Goal: Complete application form: Complete application form

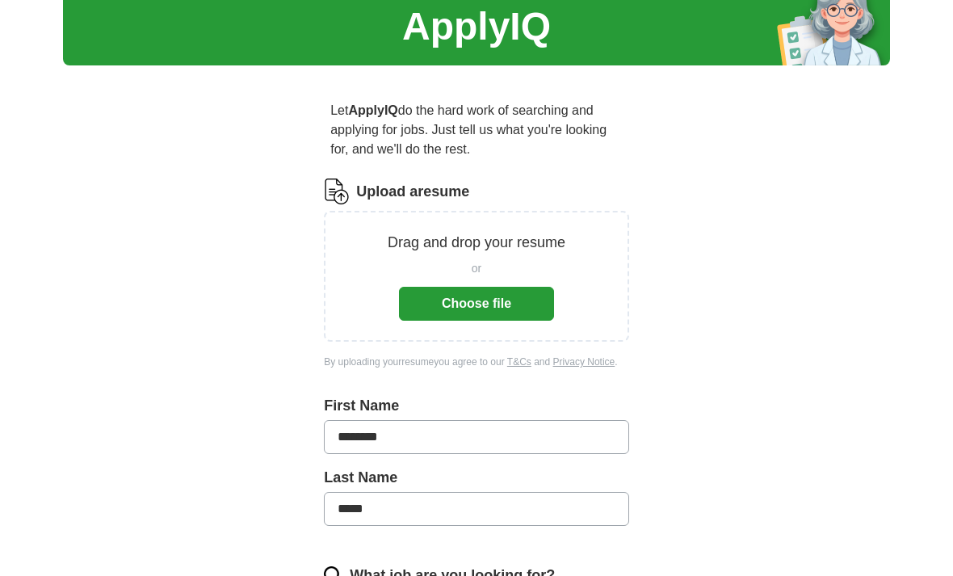
scroll to position [21, 0]
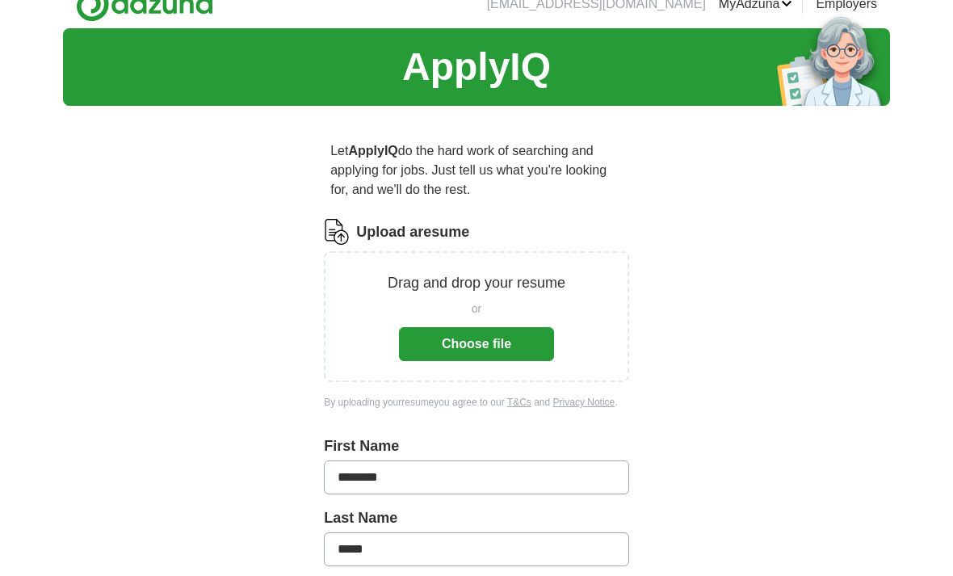
click at [526, 347] on button "Choose file" at bounding box center [476, 344] width 155 height 34
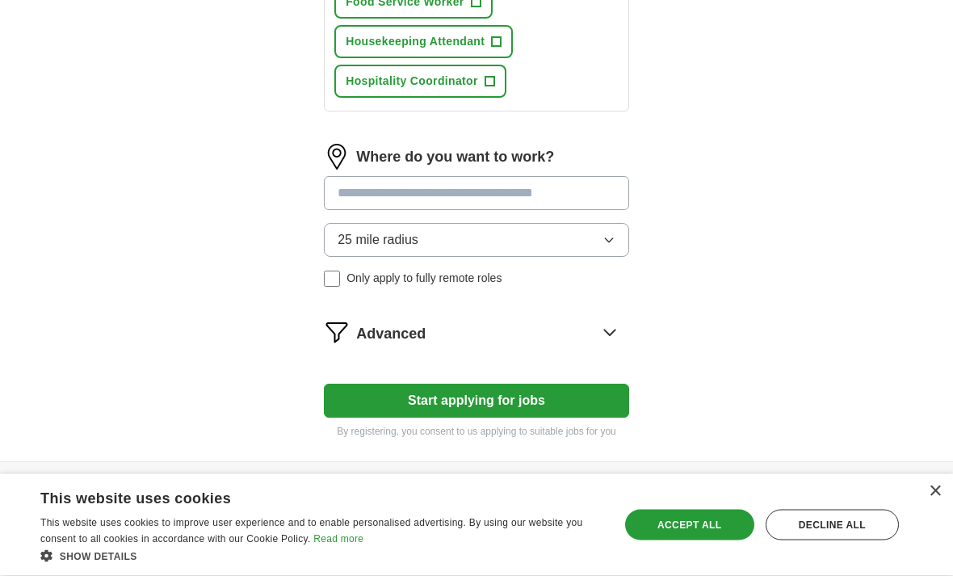
scroll to position [933, 0]
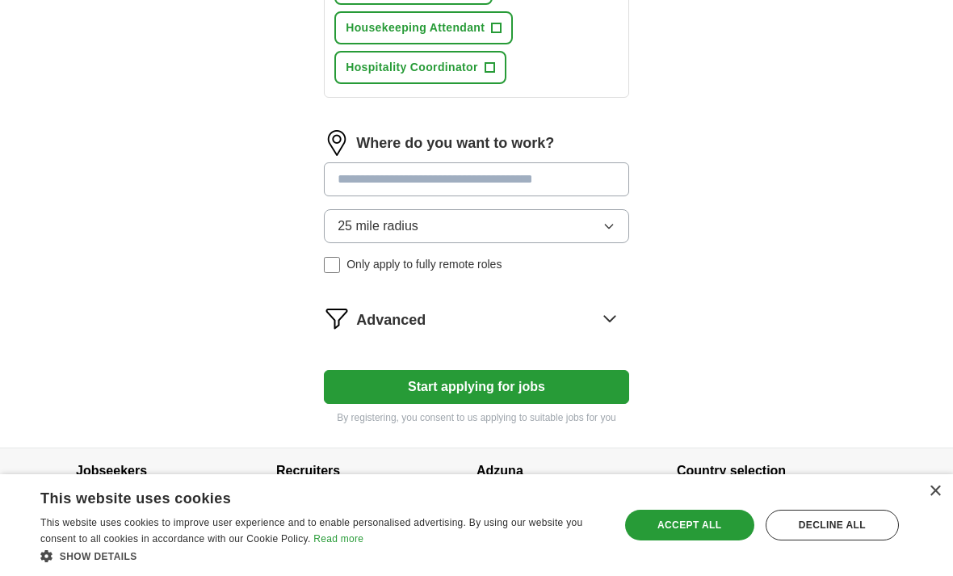
click at [612, 404] on button "Start applying for jobs" at bounding box center [476, 387] width 305 height 34
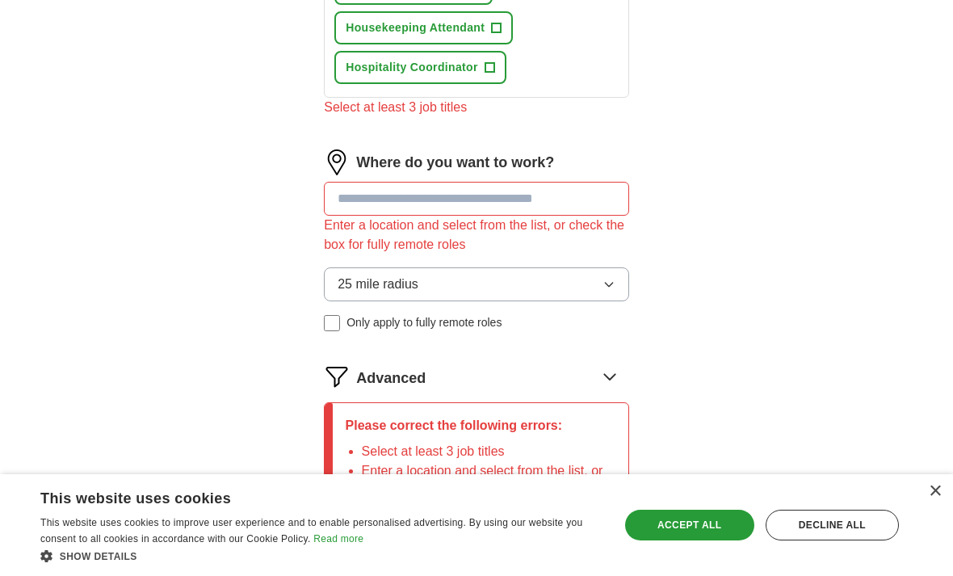
click at [601, 216] on input at bounding box center [476, 199] width 305 height 34
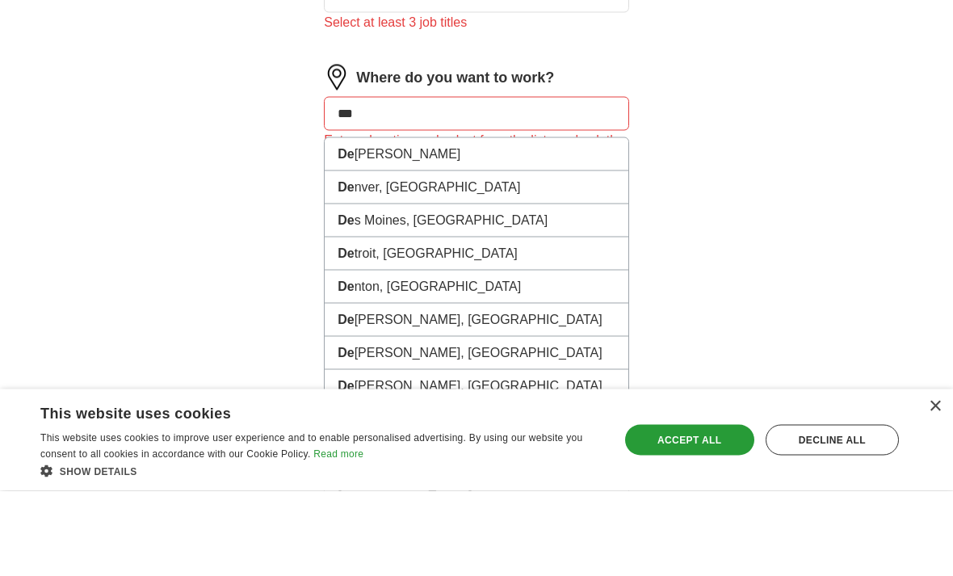
type input "****"
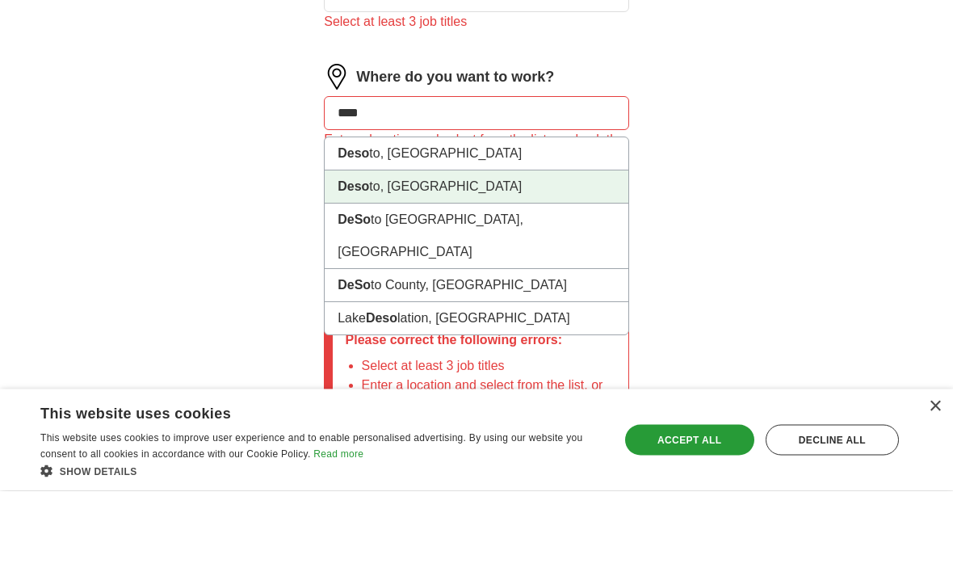
click at [570, 256] on li "Deso to, [GEOGRAPHIC_DATA]" at bounding box center [477, 272] width 304 height 33
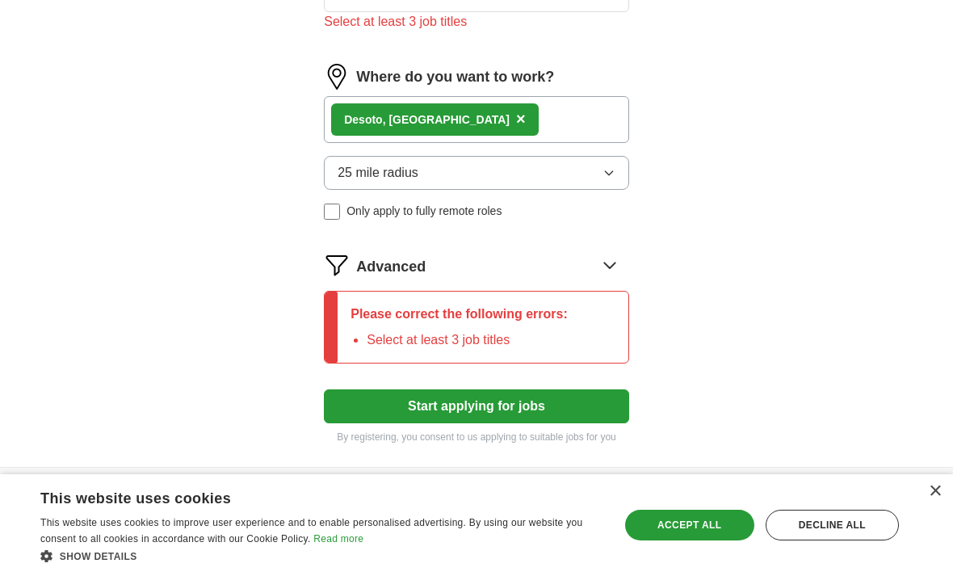
click at [576, 134] on div "Deso to, [GEOGRAPHIC_DATA] ×" at bounding box center [476, 119] width 305 height 47
click at [541, 143] on div "Deso to, [GEOGRAPHIC_DATA] ×" at bounding box center [476, 119] width 305 height 47
click at [535, 137] on div "Deso to, [GEOGRAPHIC_DATA] ×" at bounding box center [476, 119] width 305 height 47
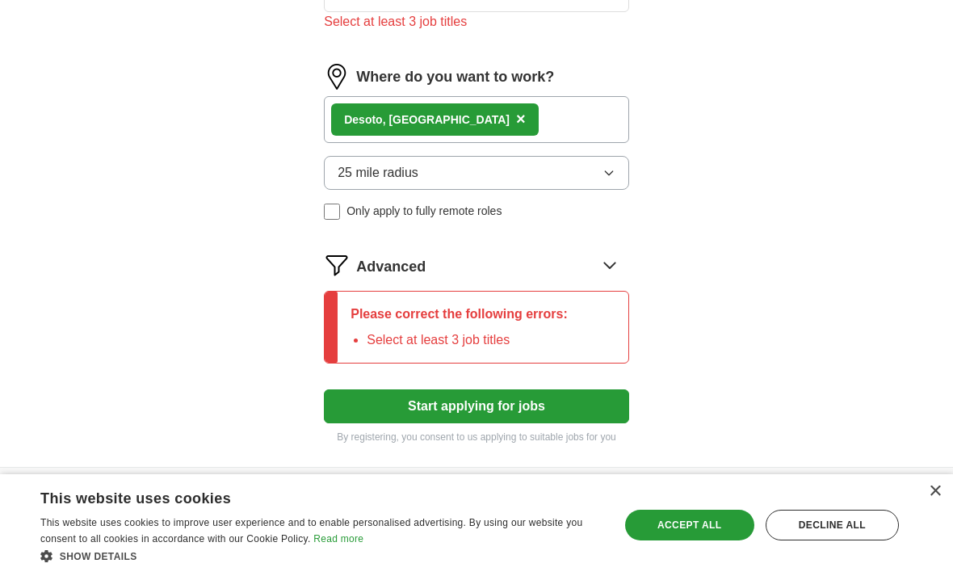
click at [546, 138] on div "Deso to, [GEOGRAPHIC_DATA] ×" at bounding box center [476, 119] width 305 height 47
click at [546, 137] on div "Deso to, [GEOGRAPHIC_DATA] ×" at bounding box center [476, 119] width 305 height 47
click at [441, 215] on div "25 mile radius Only apply to fully remote roles" at bounding box center [476, 188] width 305 height 64
click at [458, 220] on span "Only apply to fully remote roles" at bounding box center [423, 211] width 155 height 17
click at [573, 132] on div "Remote ([GEOGRAPHIC_DATA]) ×" at bounding box center [476, 119] width 305 height 47
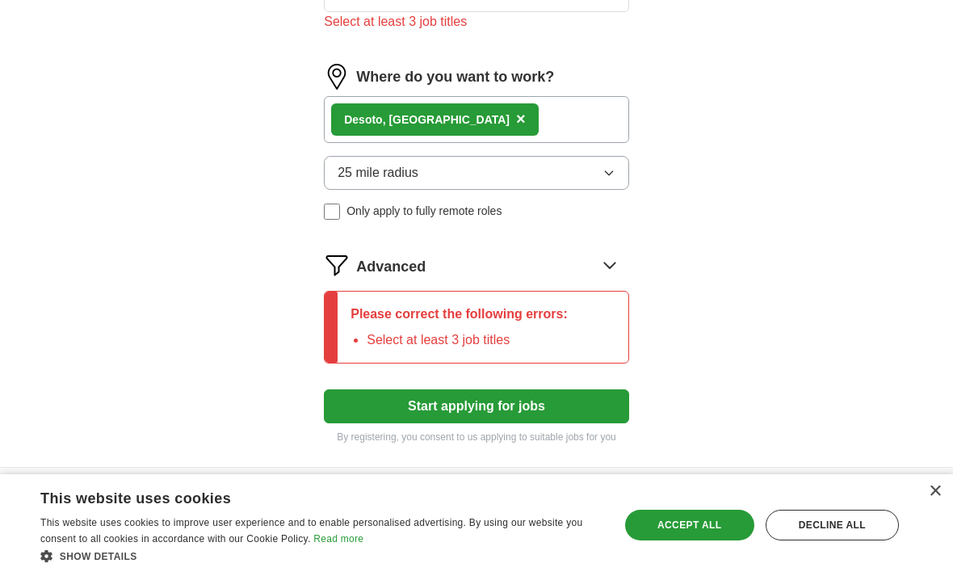
scroll to position [1038, 0]
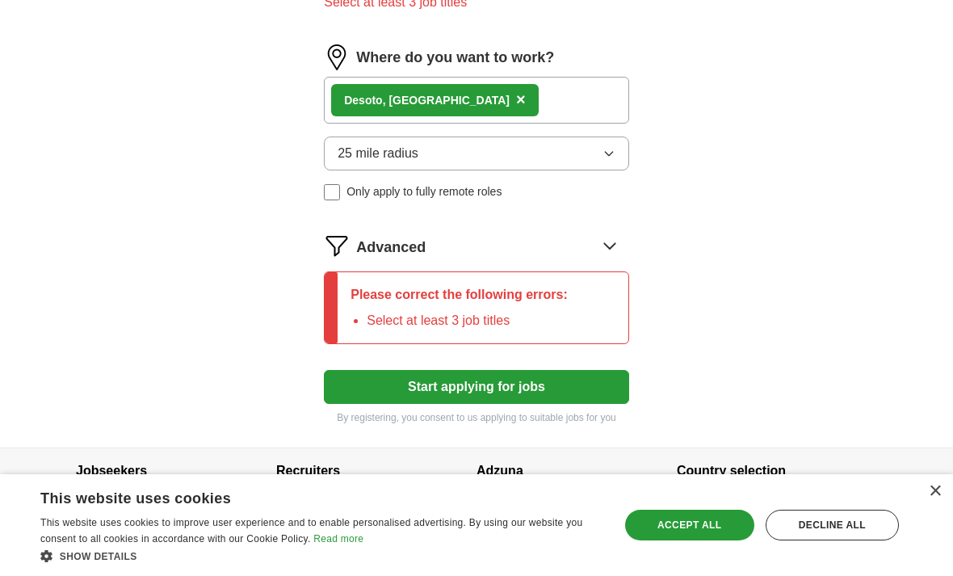
click at [602, 404] on button "Start applying for jobs" at bounding box center [476, 387] width 305 height 34
click at [596, 404] on button "Start applying for jobs" at bounding box center [476, 387] width 305 height 34
click at [598, 70] on div "Where do you want to work?" at bounding box center [476, 57] width 305 height 26
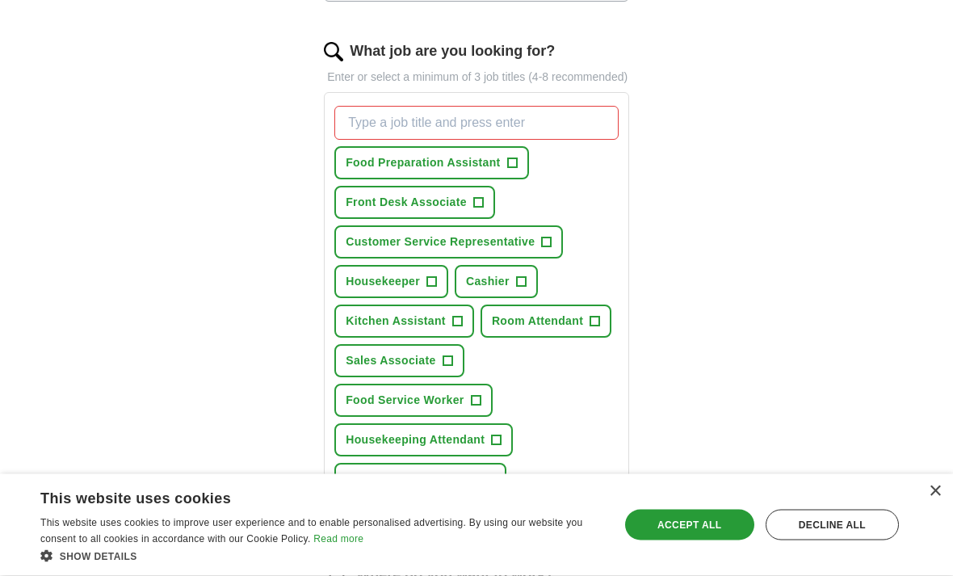
click at [474, 210] on span "+" at bounding box center [478, 203] width 10 height 13
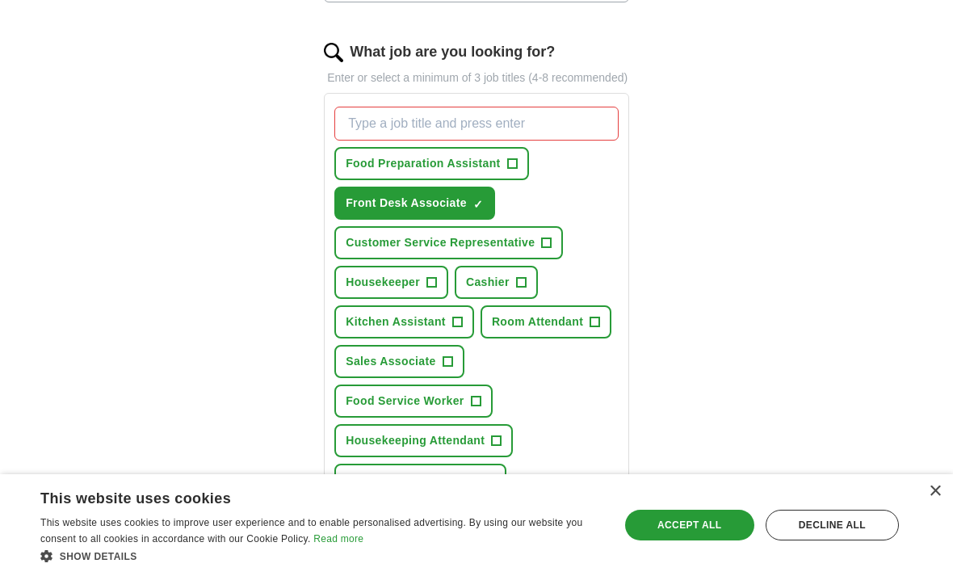
scroll to position [519, 0]
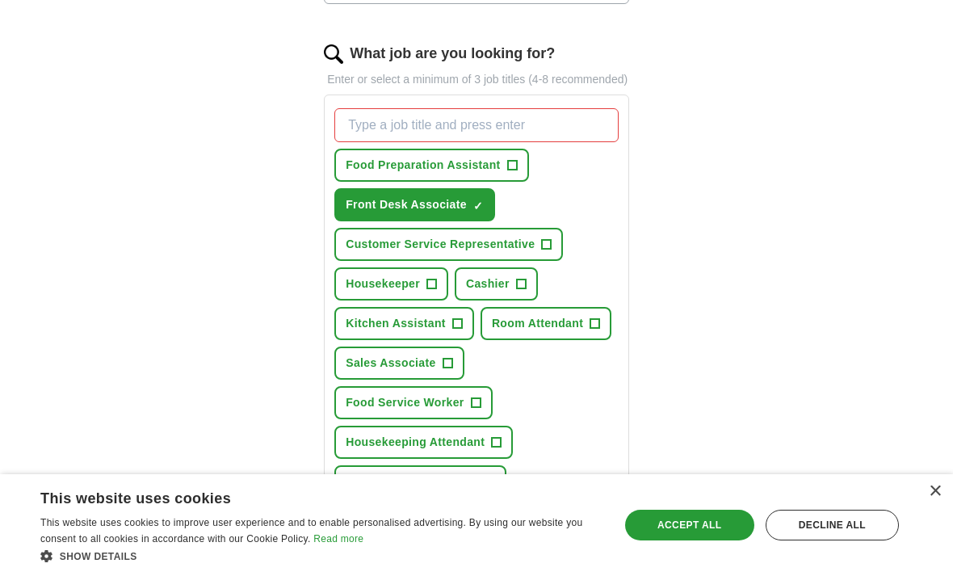
click at [416, 300] on button "Housekeeper +" at bounding box center [391, 283] width 114 height 33
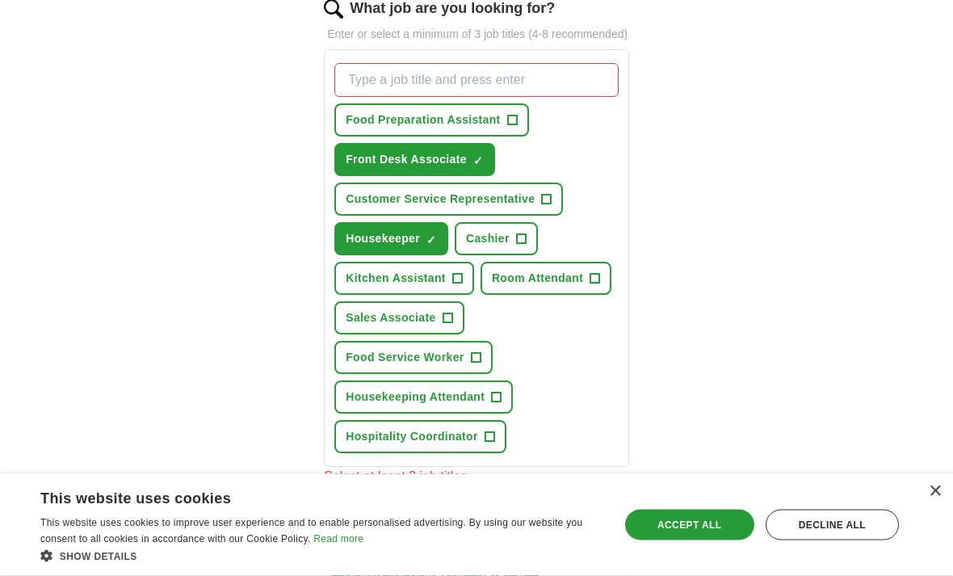
scroll to position [564, 0]
click at [467, 374] on button "Food Service Worker +" at bounding box center [412, 357] width 157 height 33
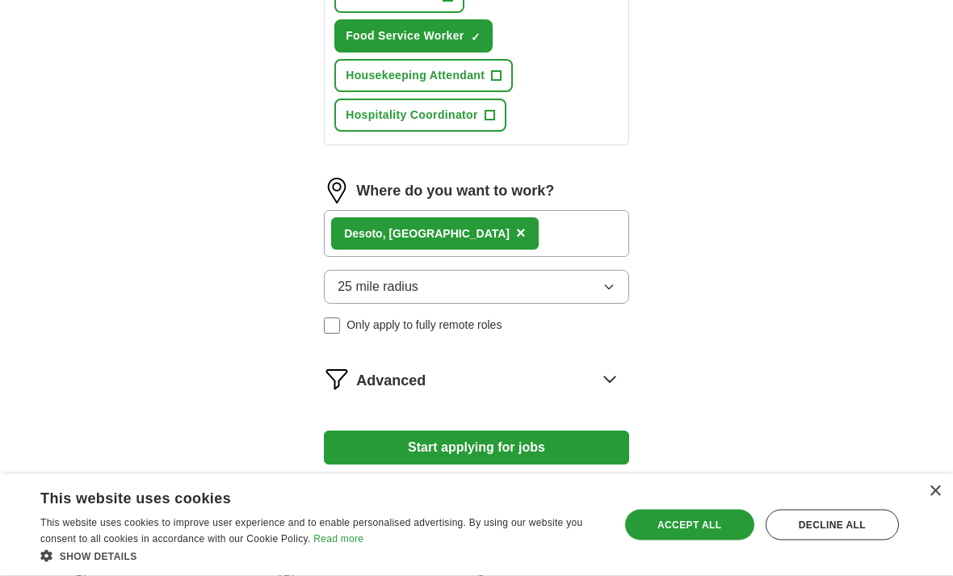
scroll to position [946, 0]
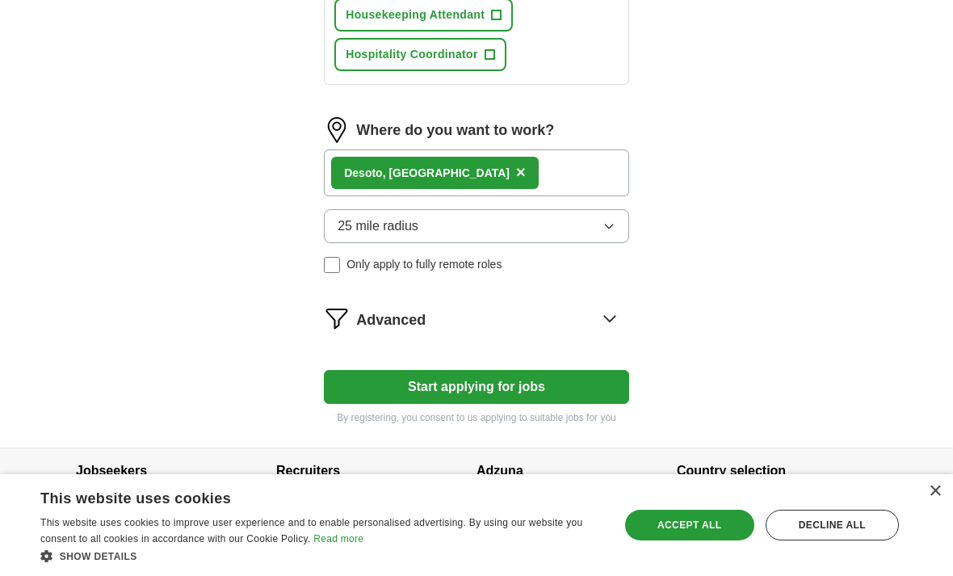
click at [518, 402] on button "Start applying for jobs" at bounding box center [476, 387] width 305 height 34
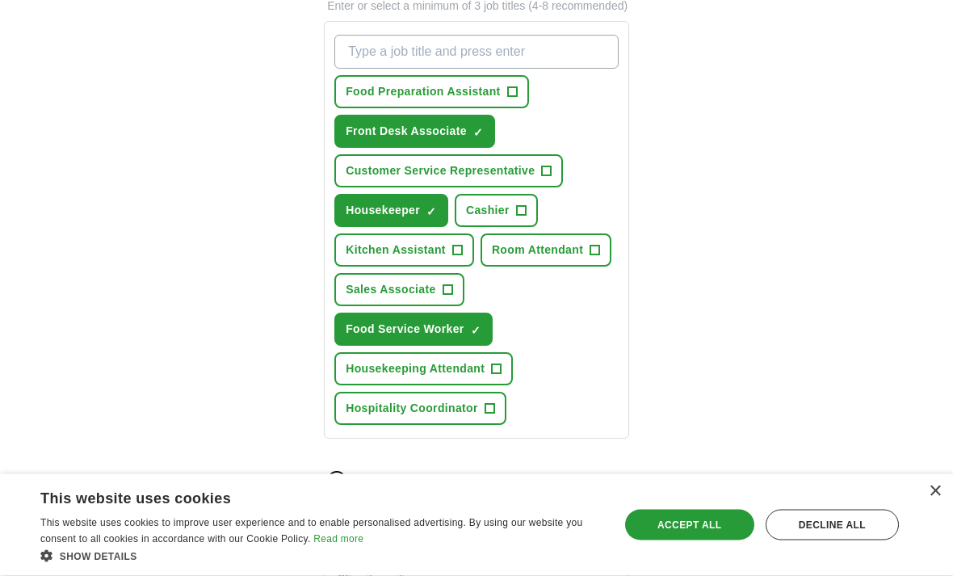
select select "**"
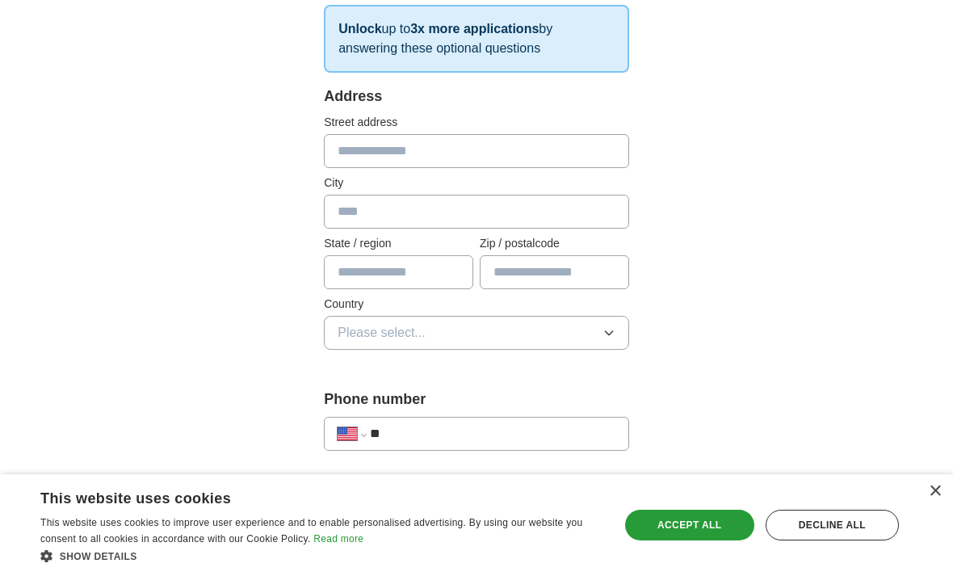
scroll to position [273, 0]
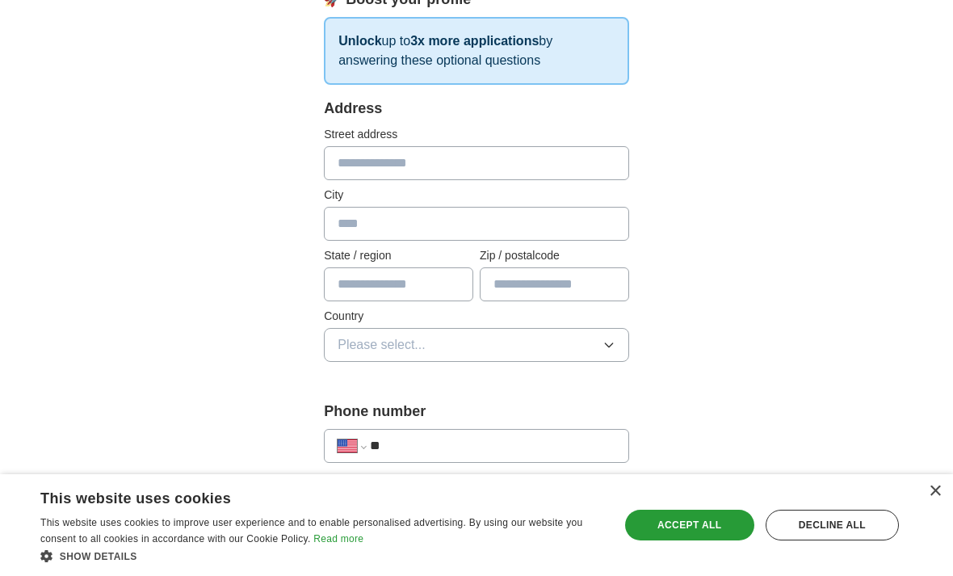
click at [609, 160] on input "text" at bounding box center [476, 163] width 305 height 34
type input "*"
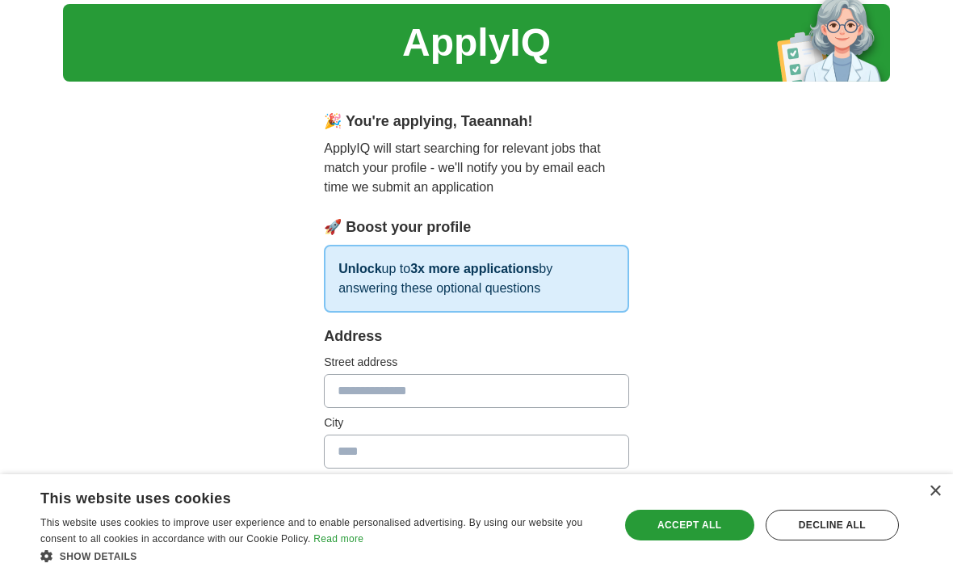
scroll to position [43, 0]
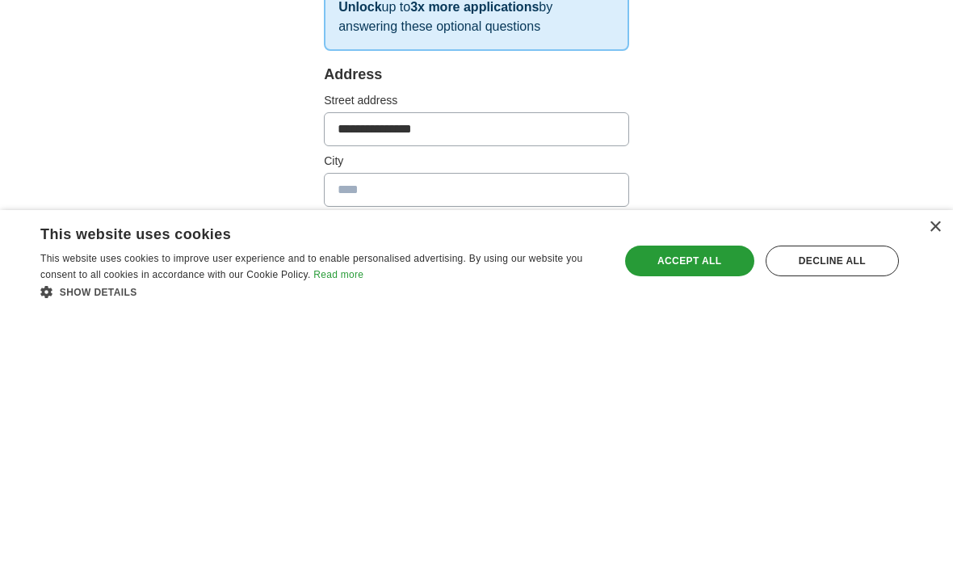
type input "**********"
click at [591, 437] on input "text" at bounding box center [476, 454] width 305 height 34
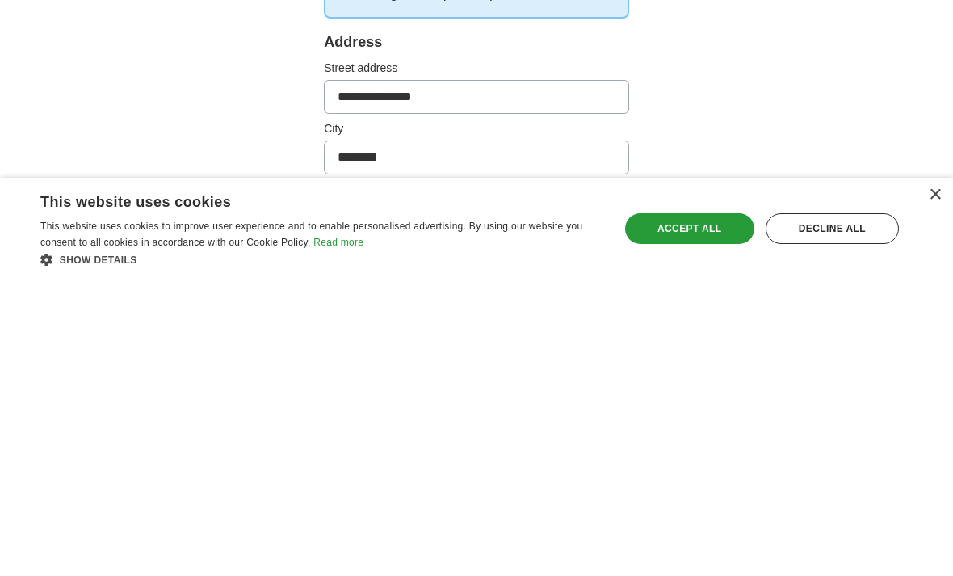
scroll to position [58, 0]
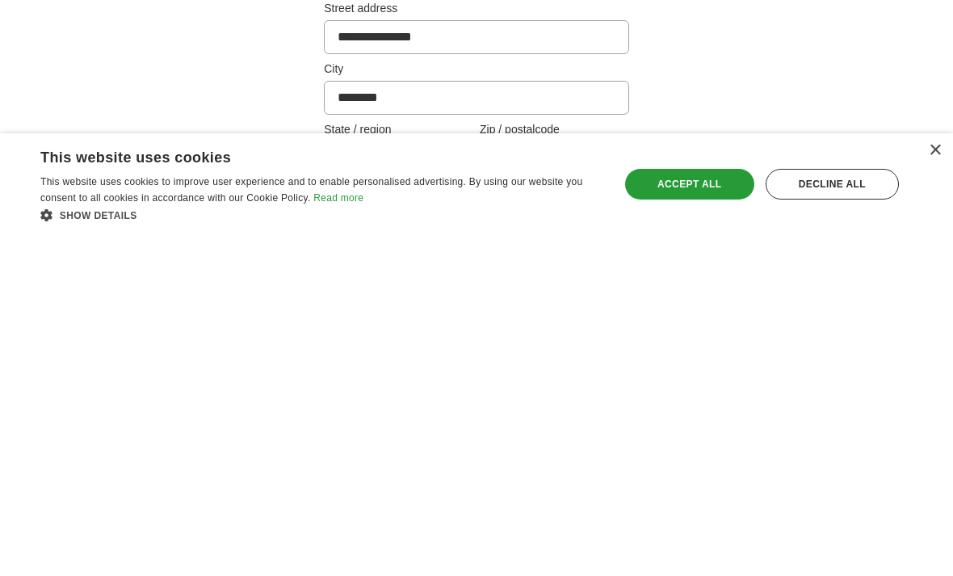
type input "*******"
click at [447, 482] on input "text" at bounding box center [398, 499] width 149 height 34
type input "*****"
click at [608, 482] on input "text" at bounding box center [554, 499] width 149 height 34
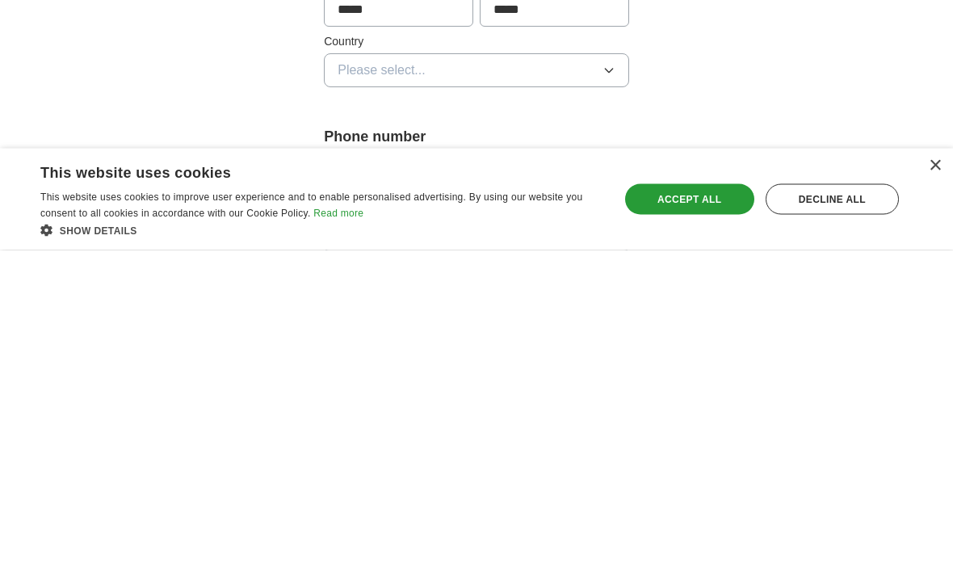
type input "*****"
click at [600, 380] on button "Please select..." at bounding box center [476, 397] width 305 height 34
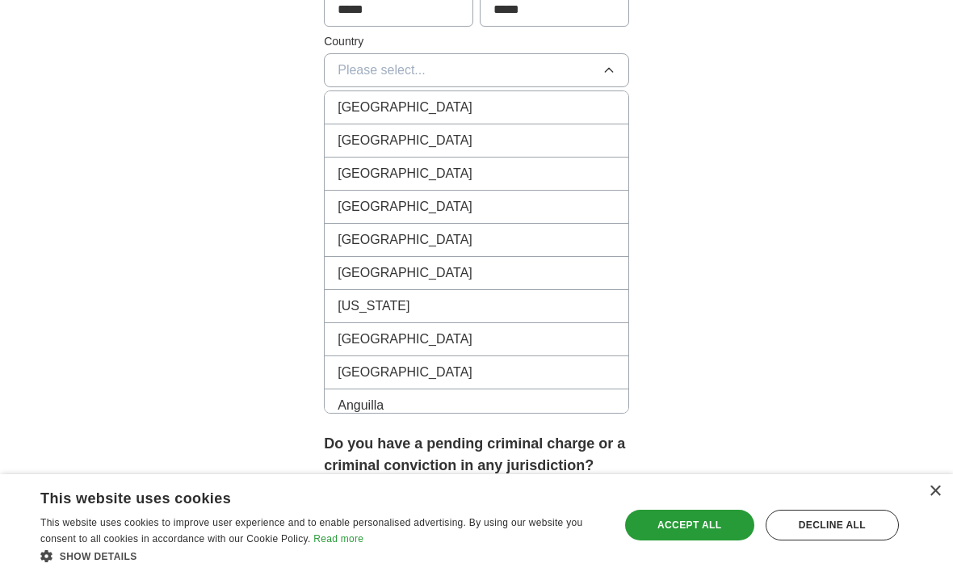
click at [568, 139] on div "[GEOGRAPHIC_DATA]" at bounding box center [477, 140] width 278 height 19
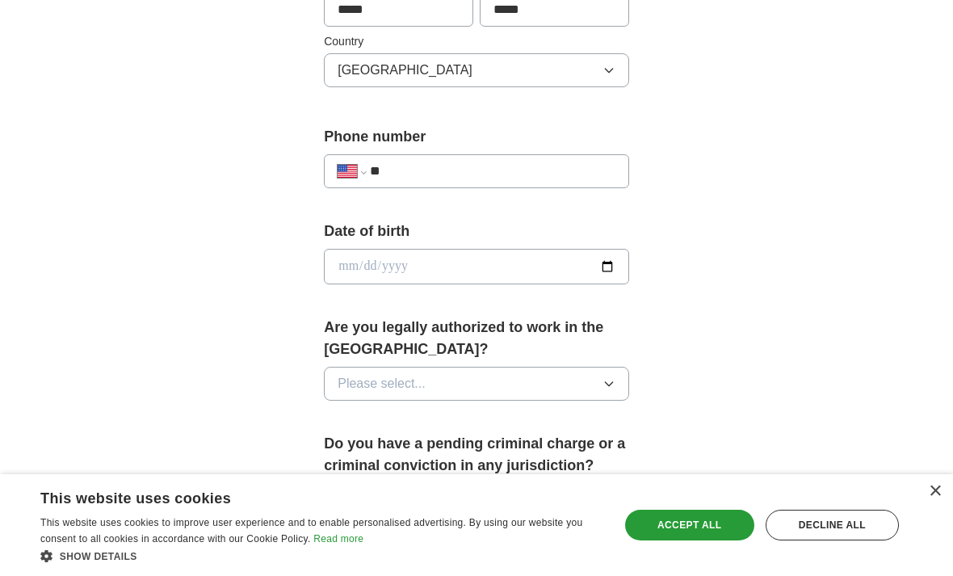
click at [585, 170] on input "**" at bounding box center [492, 170] width 245 height 19
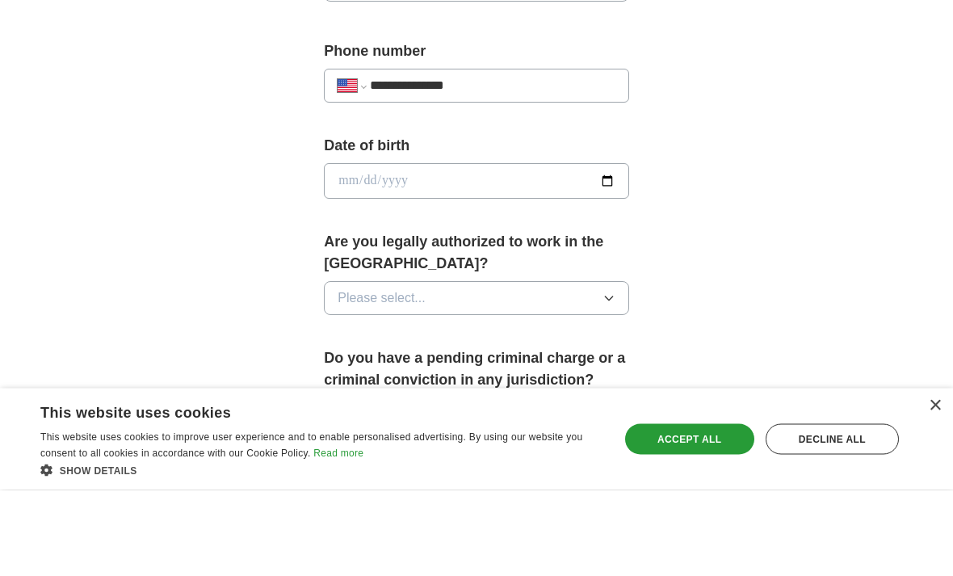
type input "**********"
click at [602, 250] on input "date" at bounding box center [476, 268] width 305 height 36
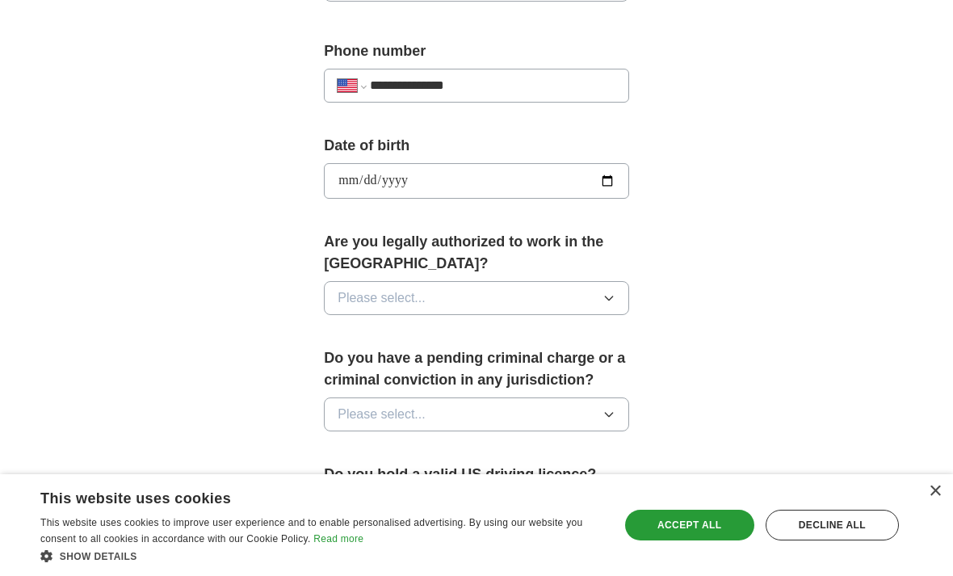
click at [614, 171] on input "**********" at bounding box center [476, 181] width 305 height 36
type input "**********"
click at [610, 292] on icon "button" at bounding box center [608, 298] width 13 height 13
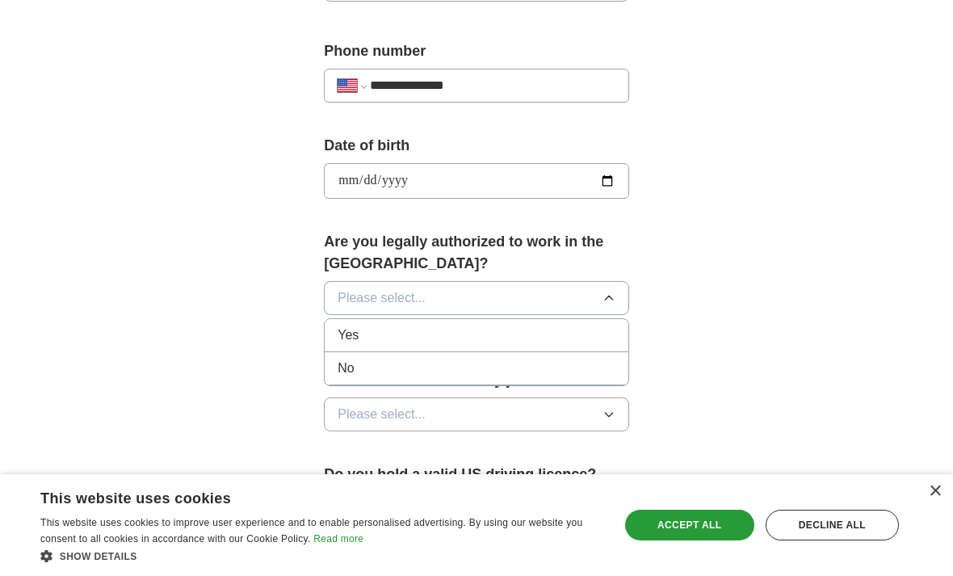
click at [594, 325] on div "Yes" at bounding box center [477, 334] width 278 height 19
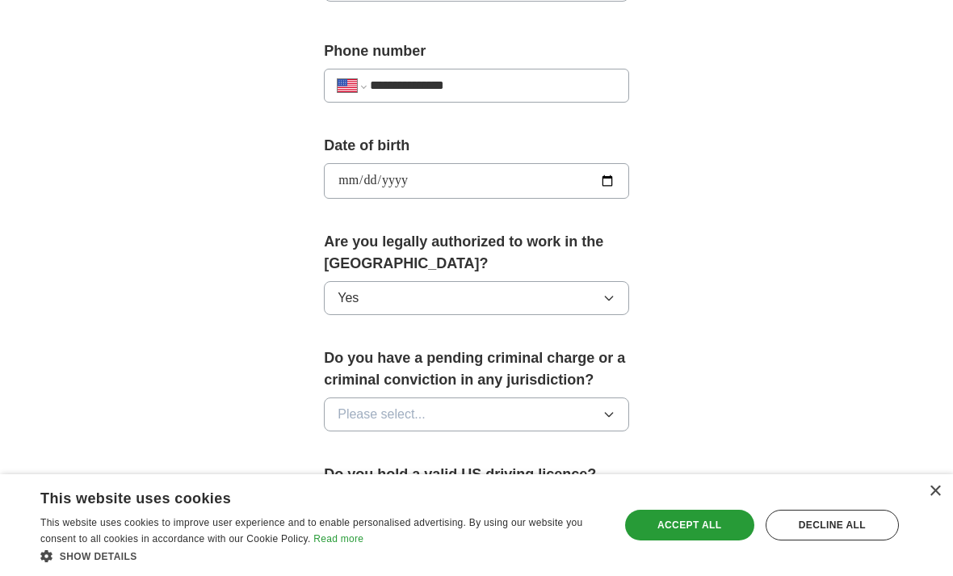
click at [595, 405] on button "Please select..." at bounding box center [476, 414] width 305 height 34
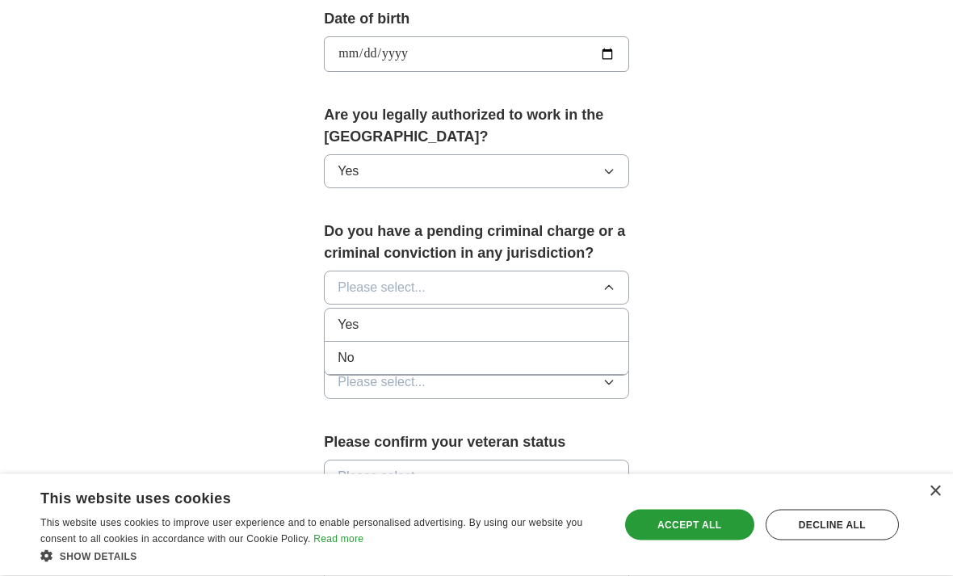
scroll to position [761, 0]
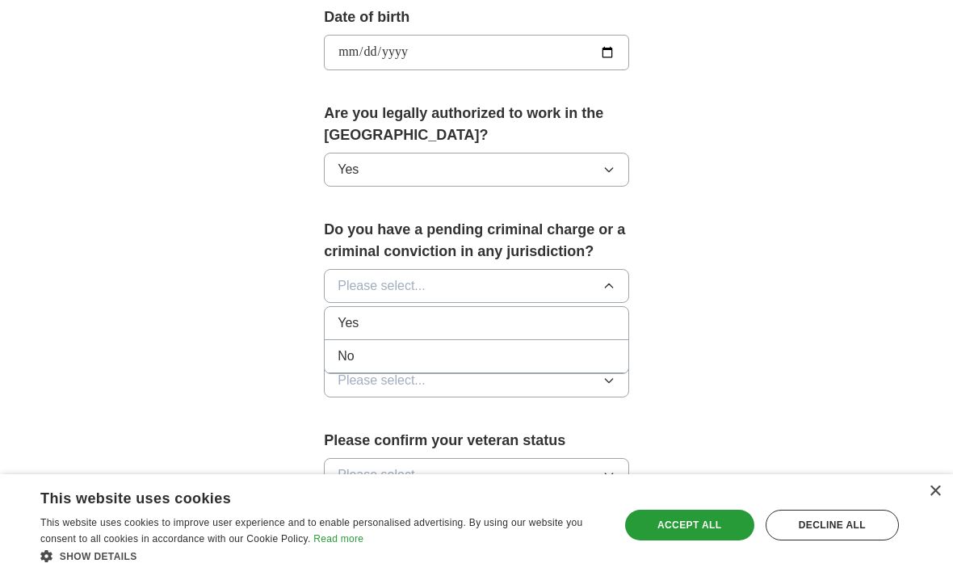
click at [581, 346] on div "No" at bounding box center [477, 355] width 278 height 19
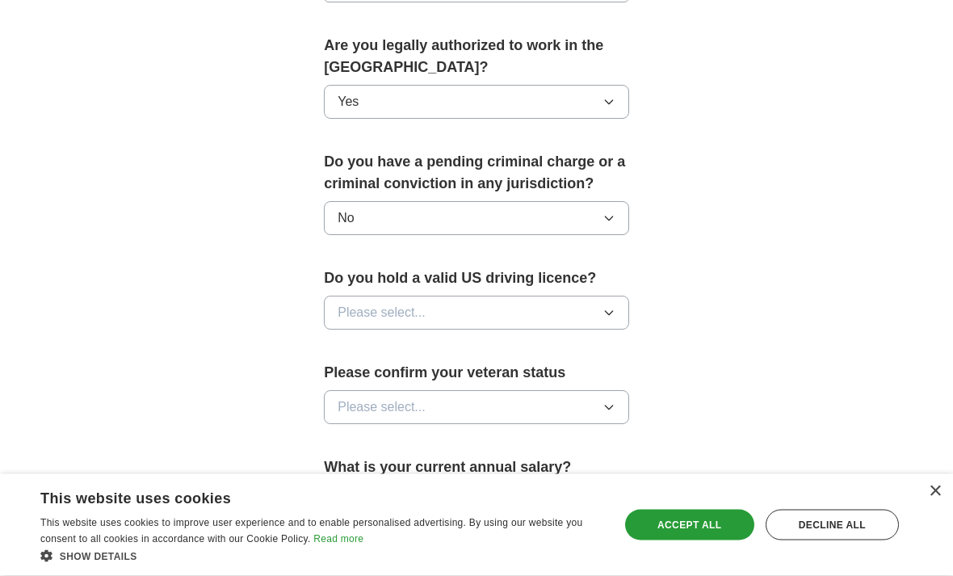
scroll to position [832, 0]
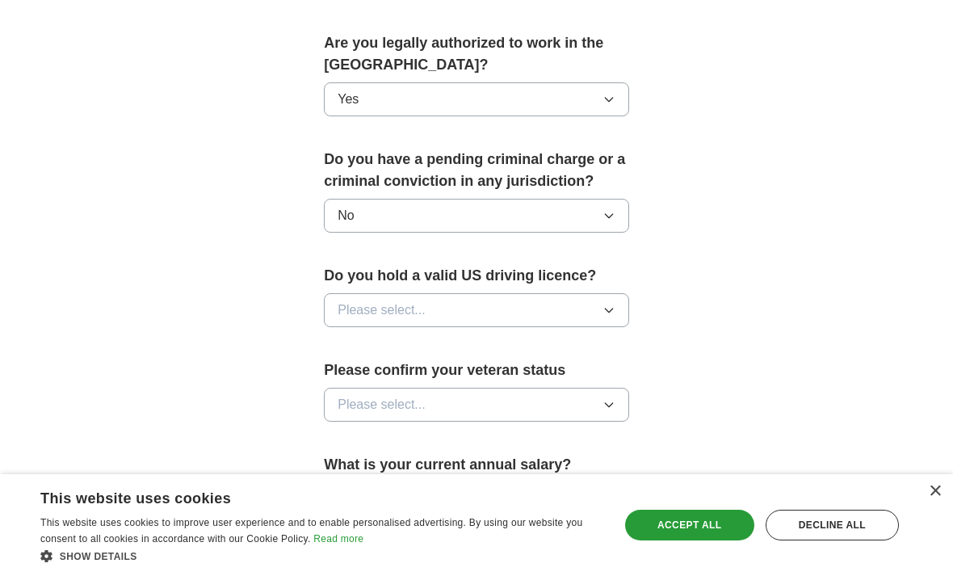
click at [613, 304] on icon "button" at bounding box center [608, 310] width 13 height 13
click at [592, 338] on div "Yes" at bounding box center [477, 347] width 278 height 19
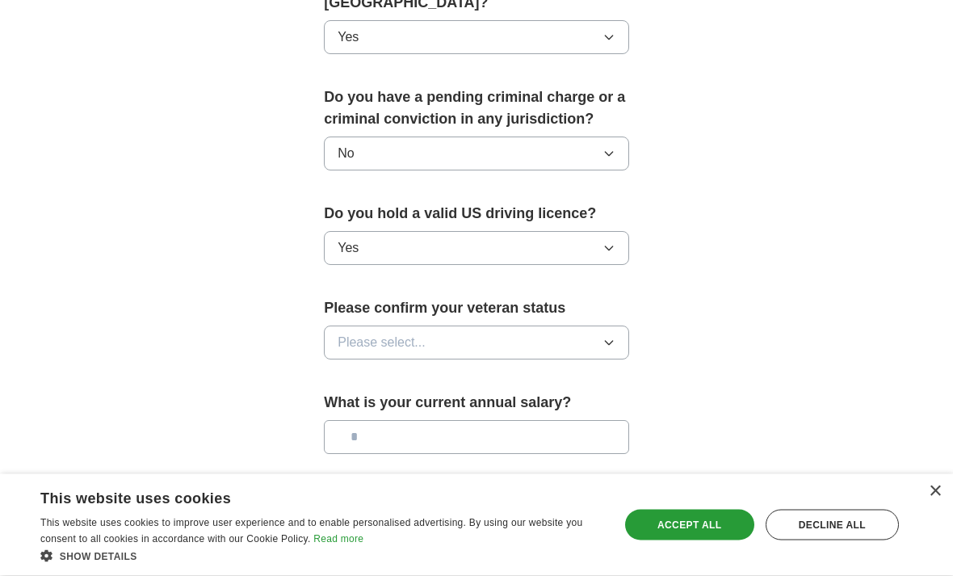
click at [610, 326] on button "Please select..." at bounding box center [476, 343] width 305 height 34
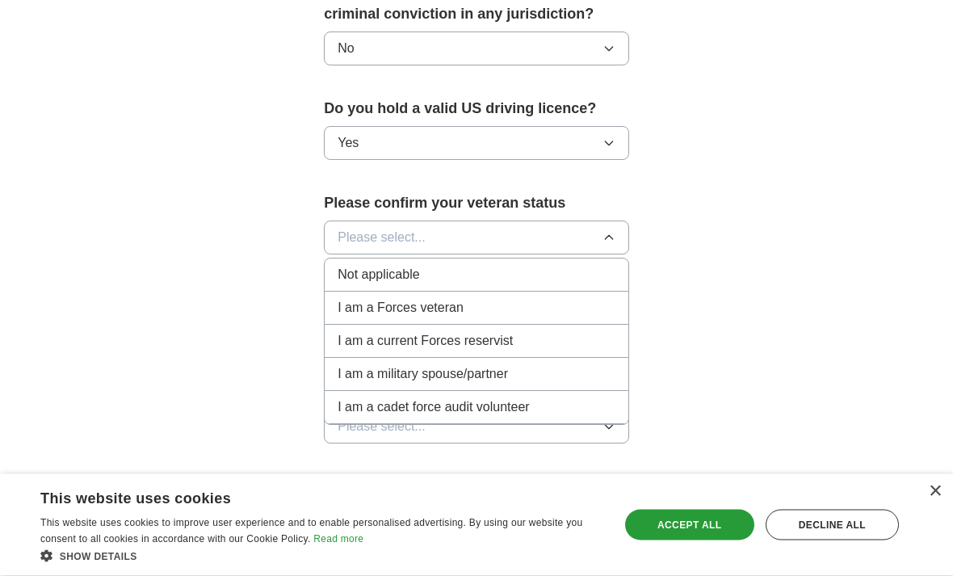
scroll to position [1000, 0]
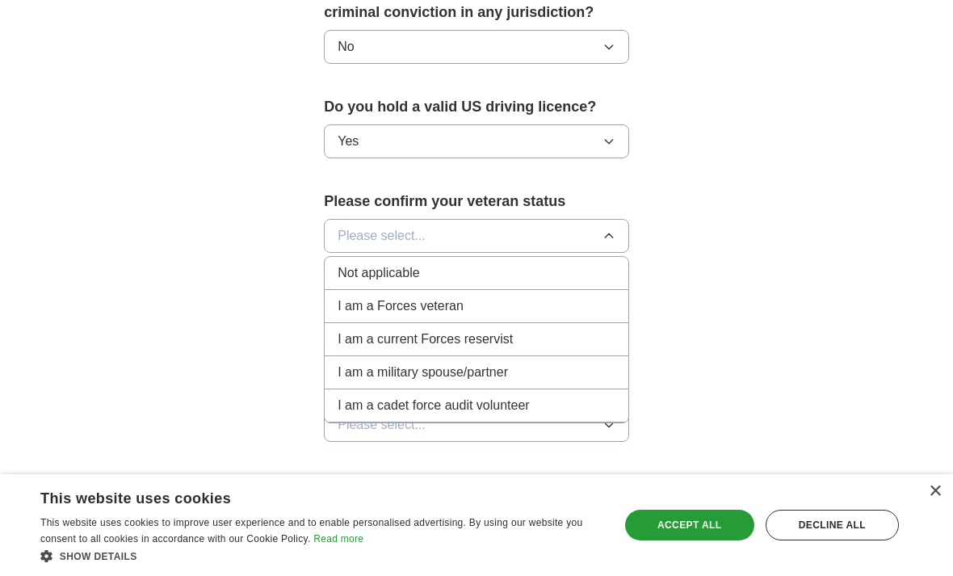
click at [600, 263] on div "Not applicable" at bounding box center [477, 272] width 278 height 19
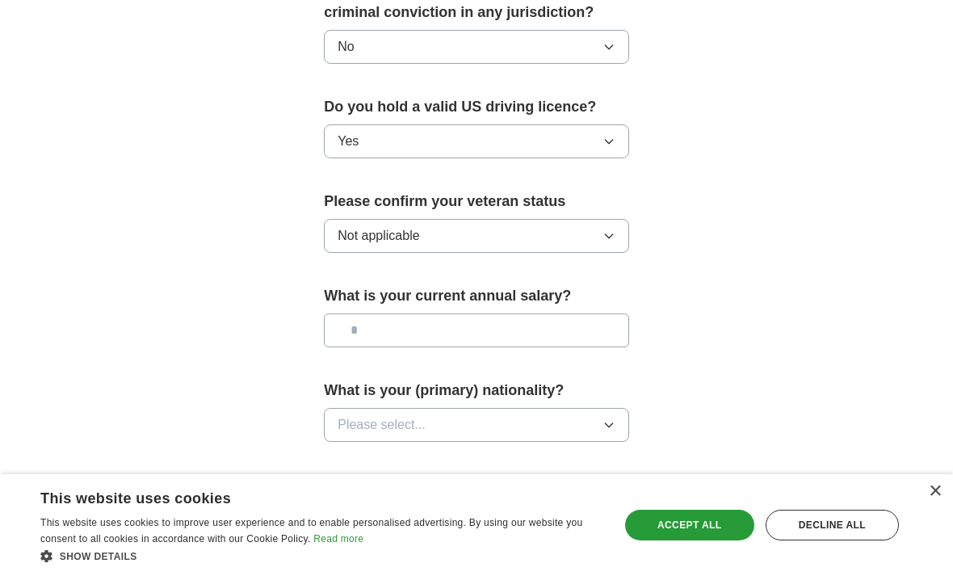
click at [594, 322] on input "text" at bounding box center [476, 330] width 305 height 34
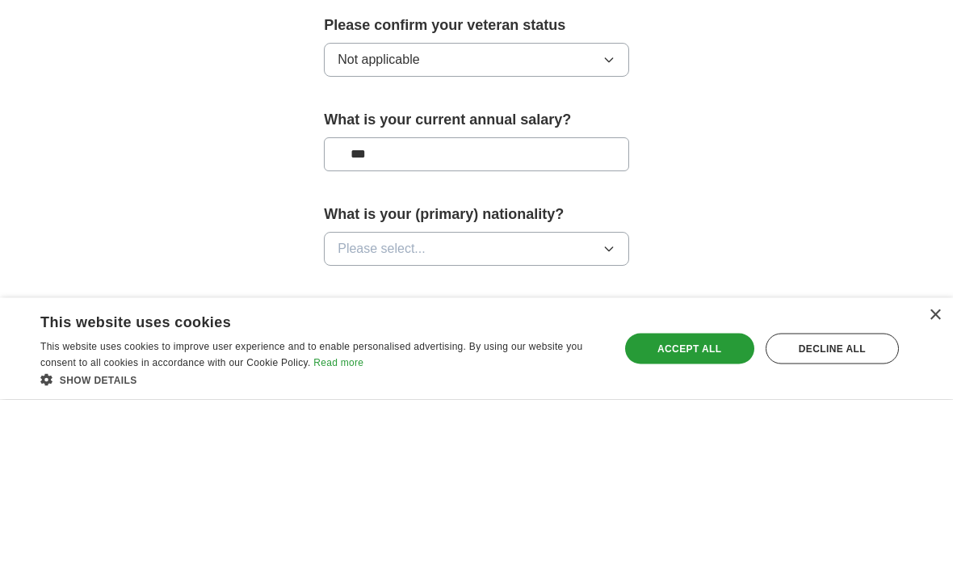
type input "**"
type input "***"
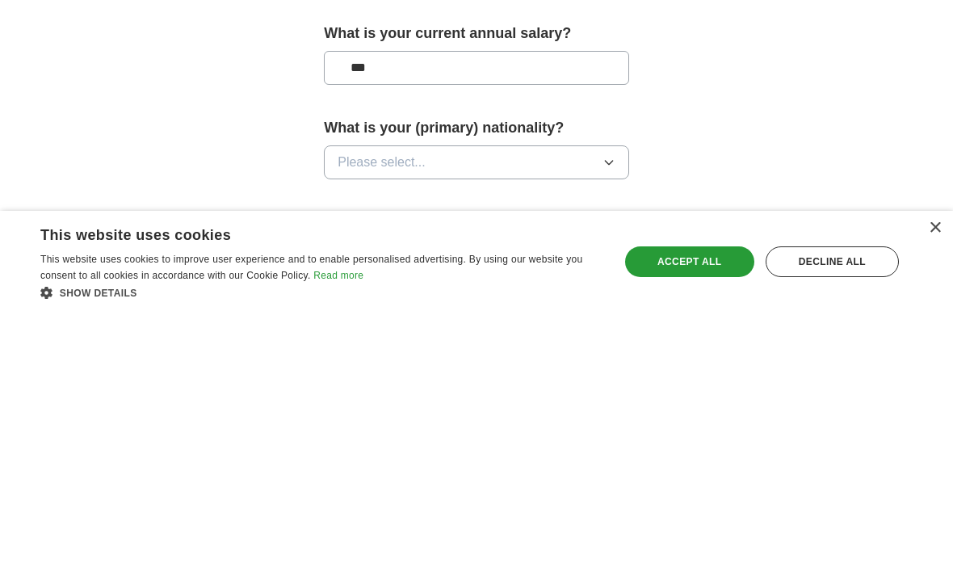
click at [628, 409] on button "Please select..." at bounding box center [476, 426] width 305 height 34
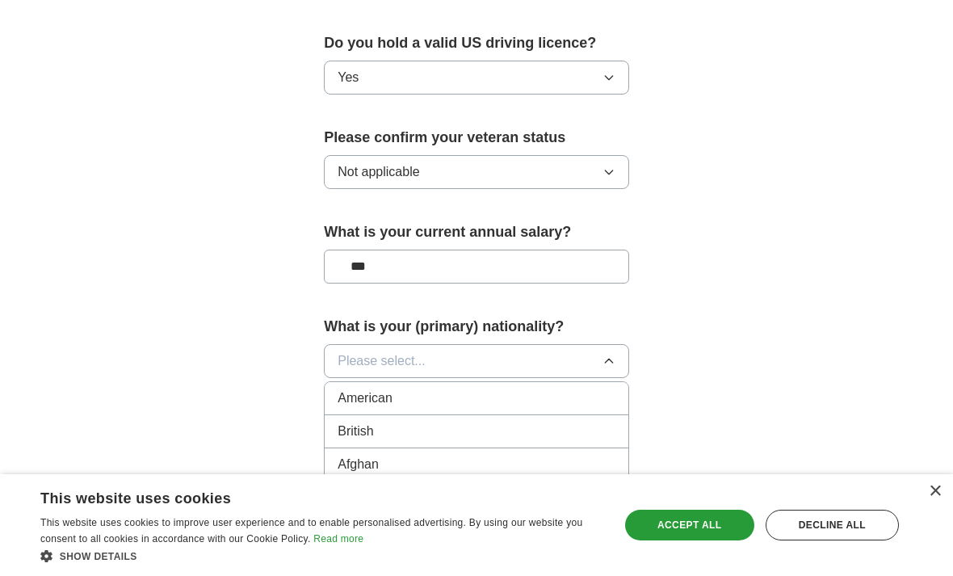
click at [591, 388] on div "American" at bounding box center [477, 397] width 278 height 19
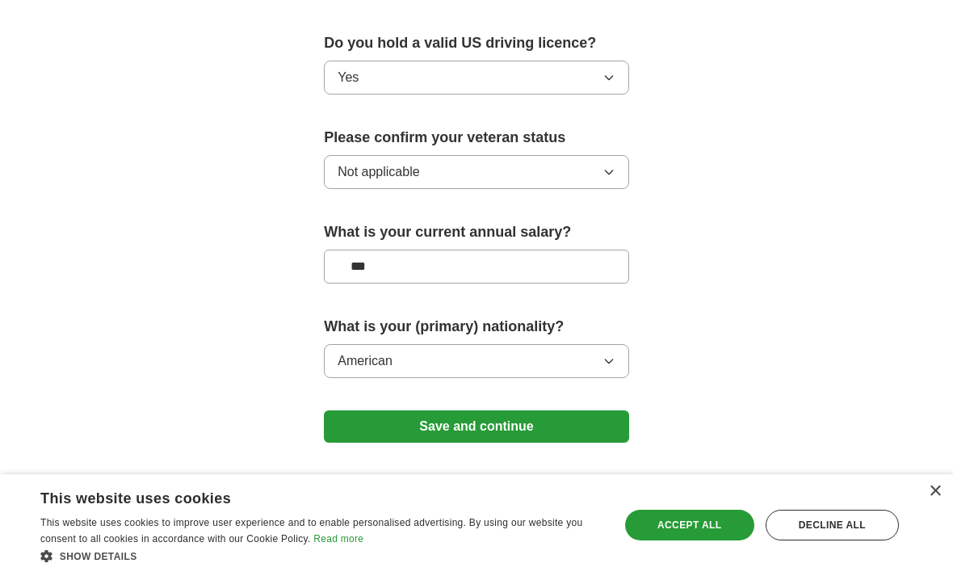
click at [613, 354] on icon "button" at bounding box center [608, 360] width 13 height 13
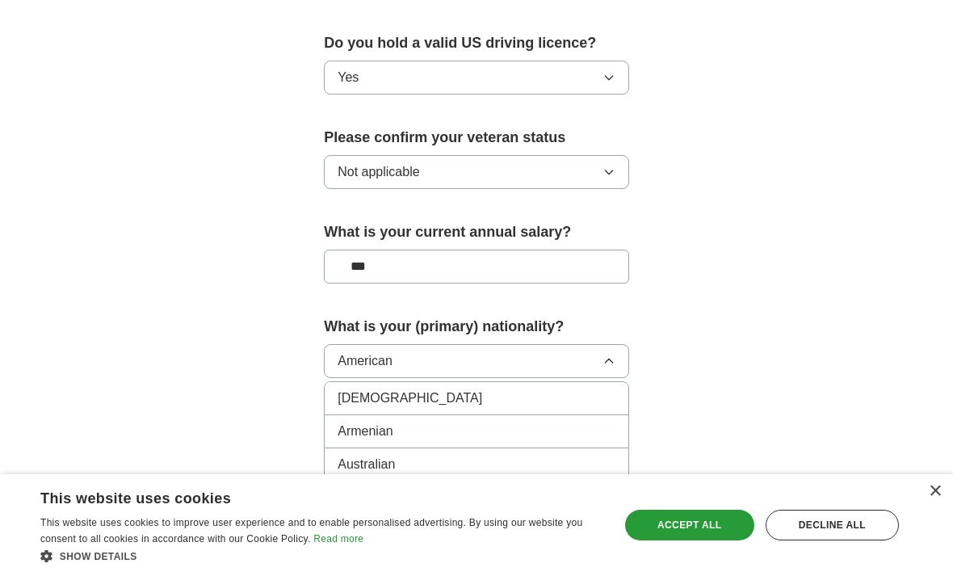
scroll to position [269, 0]
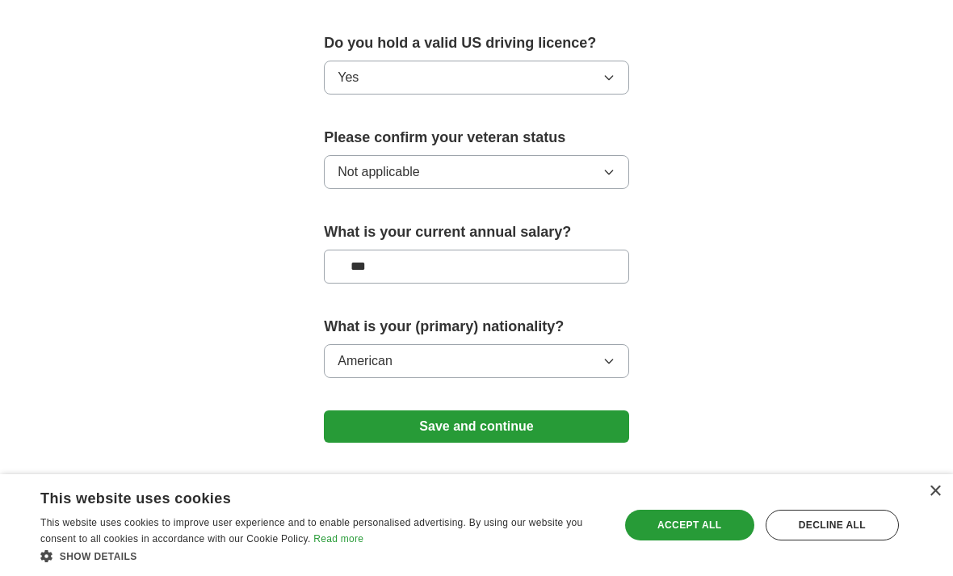
click at [592, 414] on button "Save and continue" at bounding box center [476, 426] width 305 height 32
